Goal: Task Accomplishment & Management: Manage account settings

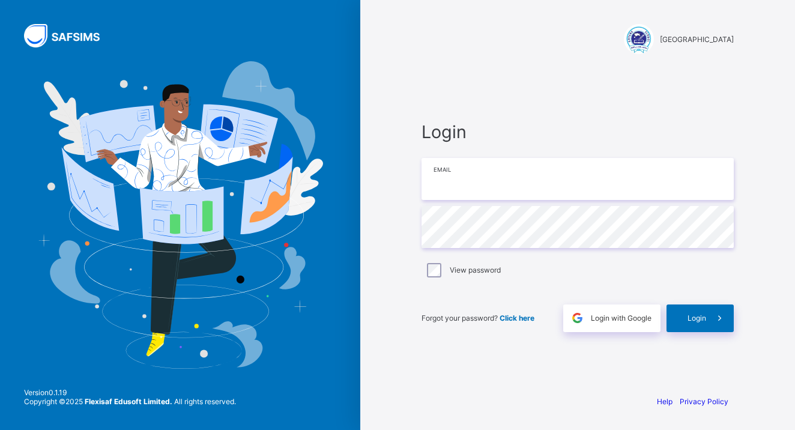
type input "**********"
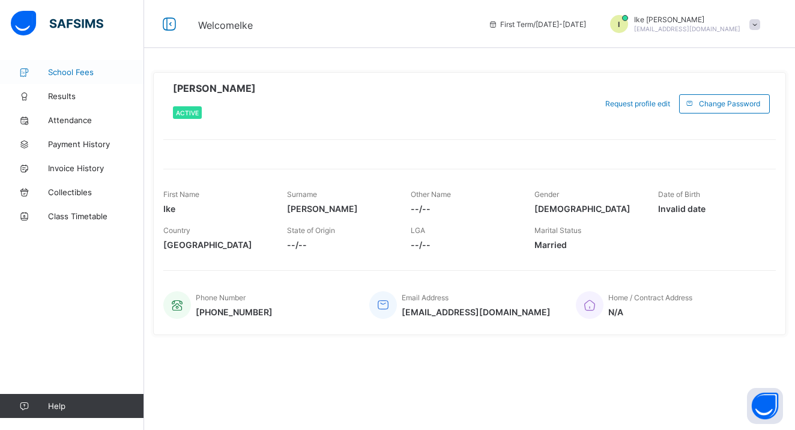
click at [81, 70] on span "School Fees" at bounding box center [96, 72] width 96 height 10
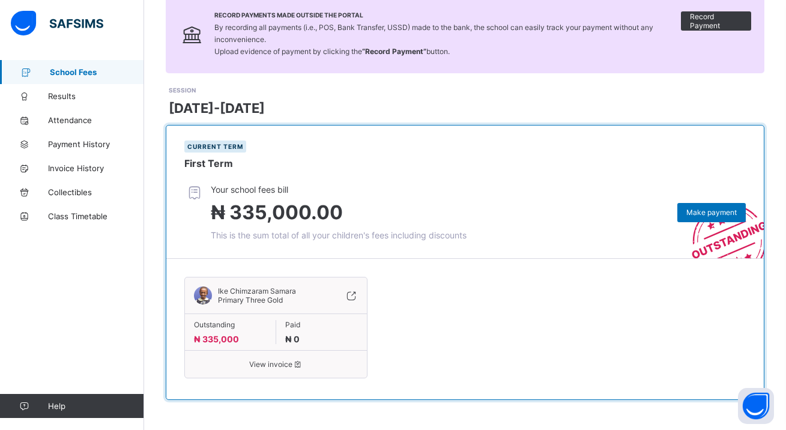
scroll to position [94, 9]
click at [215, 328] on span "Outstanding" at bounding box center [230, 324] width 73 height 9
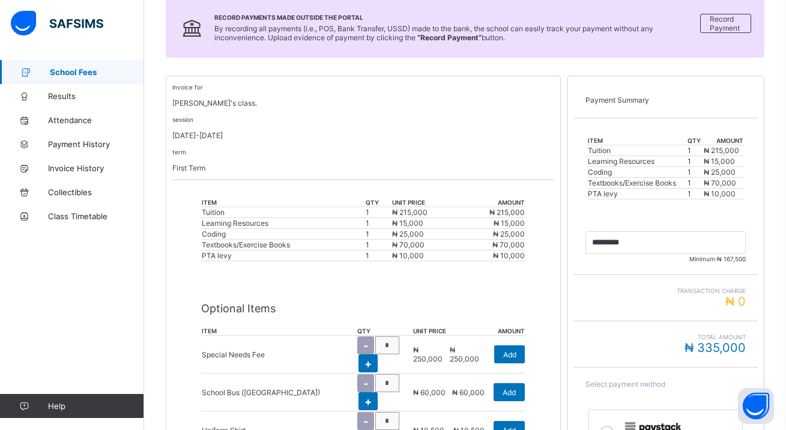
scroll to position [151, 9]
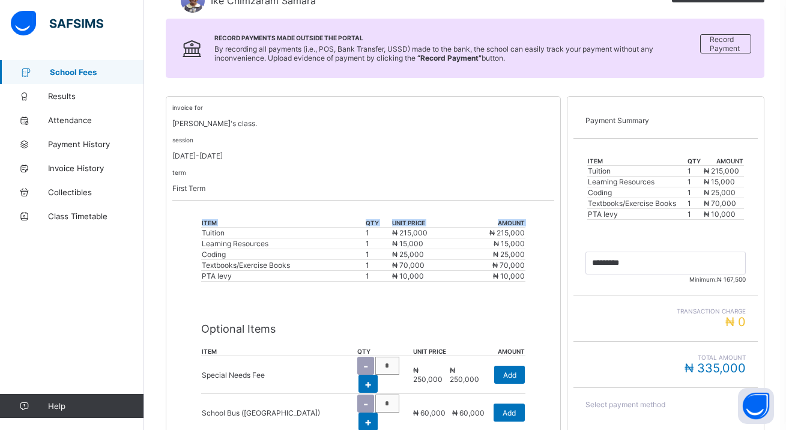
drag, startPoint x: 416, startPoint y: 291, endPoint x: 193, endPoint y: 235, distance: 230.3
click at [201, 235] on div "item qty unit price amount Tuition 1 ₦ 215,000 ₦ 215,000 Learning Resources 1 ₦…" at bounding box center [363, 249] width 325 height 87
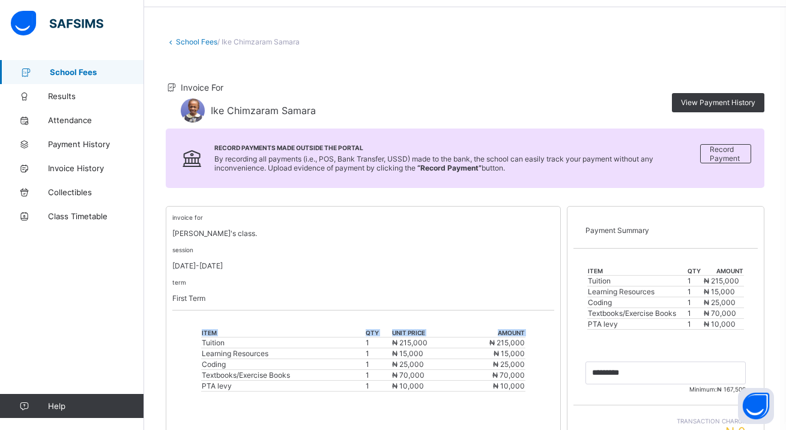
scroll to position [41, 9]
click at [721, 151] on span "Record Payment" at bounding box center [725, 154] width 32 height 18
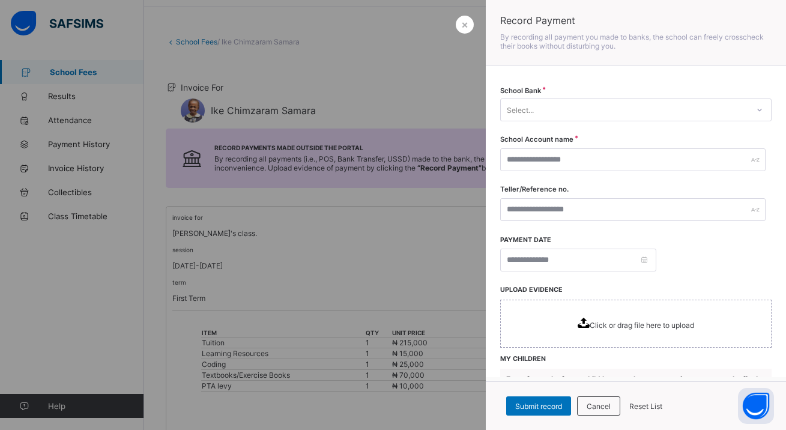
click at [444, 224] on div at bounding box center [393, 215] width 786 height 430
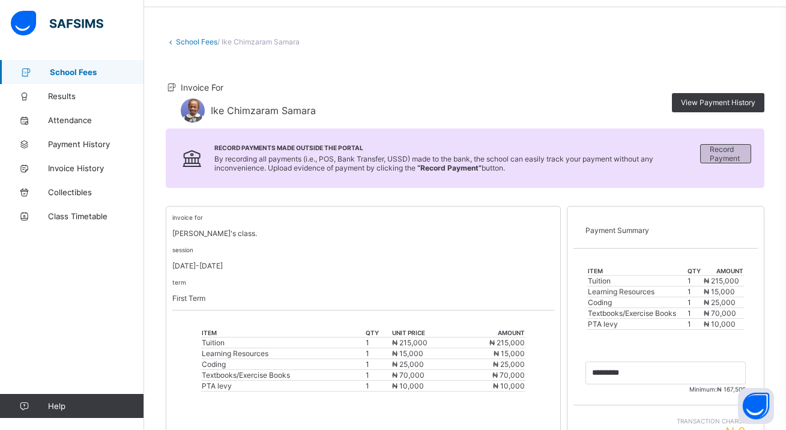
click at [736, 150] on span "Record Payment" at bounding box center [725, 154] width 32 height 18
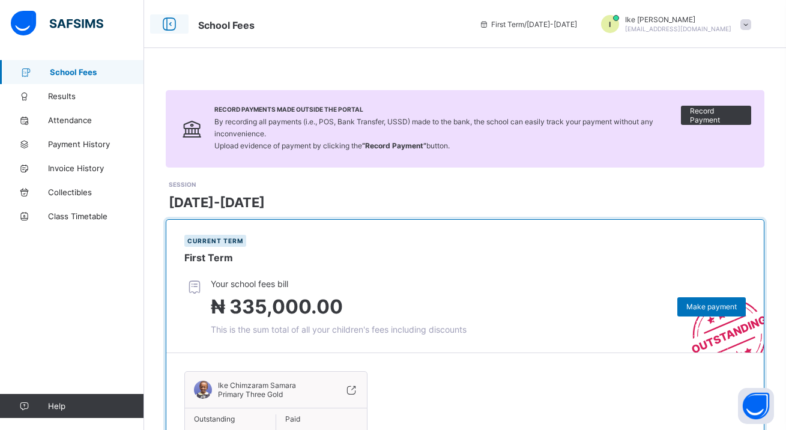
click at [169, 24] on icon at bounding box center [169, 24] width 20 height 17
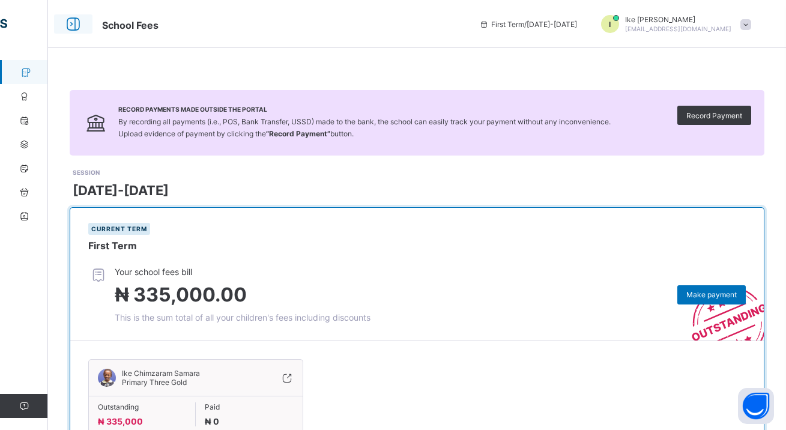
click at [71, 19] on icon at bounding box center [73, 24] width 20 height 17
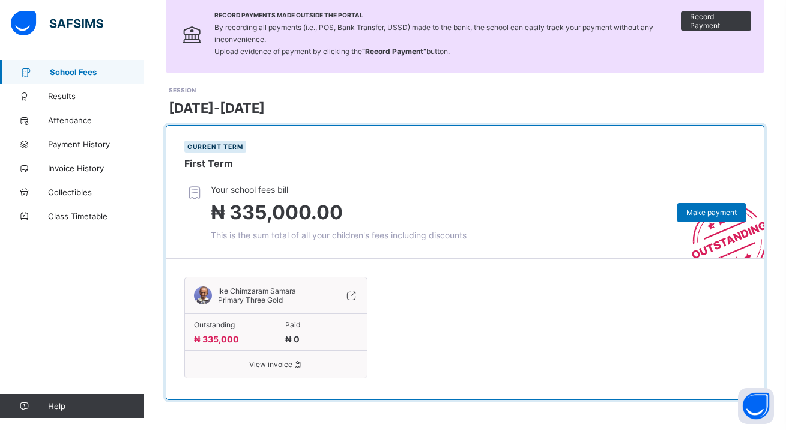
scroll to position [94, 0]
click at [353, 295] on icon at bounding box center [350, 295] width 13 height 12
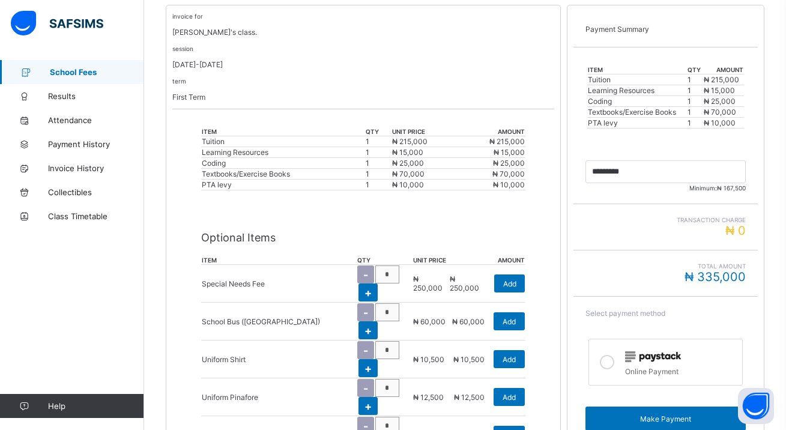
scroll to position [242, 1]
drag, startPoint x: 430, startPoint y: 200, endPoint x: 206, endPoint y: 134, distance: 234.0
click at [206, 134] on div "item qty unit price amount Tuition 1 ₦ 215,000 ₦ 215,000 Learning Resources 1 ₦…" at bounding box center [363, 158] width 325 height 87
copy tr "item"
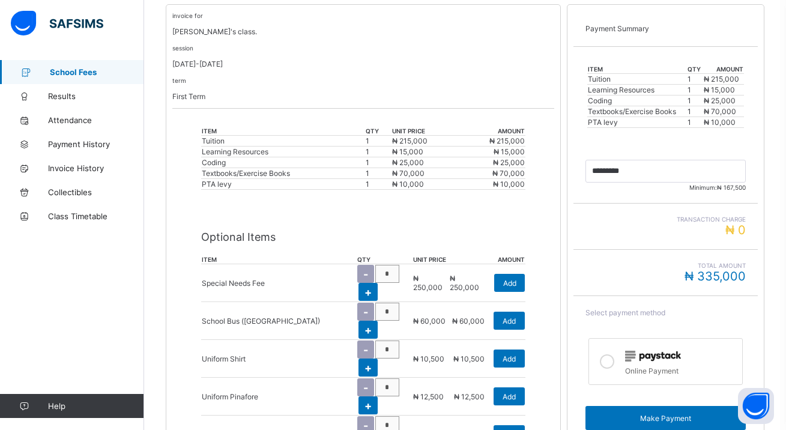
click at [437, 47] on div "session [DATE]-[DATE]" at bounding box center [363, 55] width 382 height 25
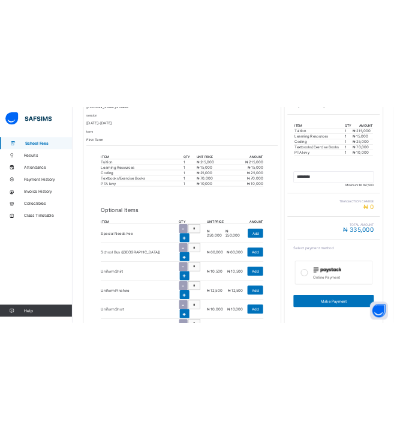
scroll to position [277, 1]
